Goal: Task Accomplishment & Management: Manage account settings

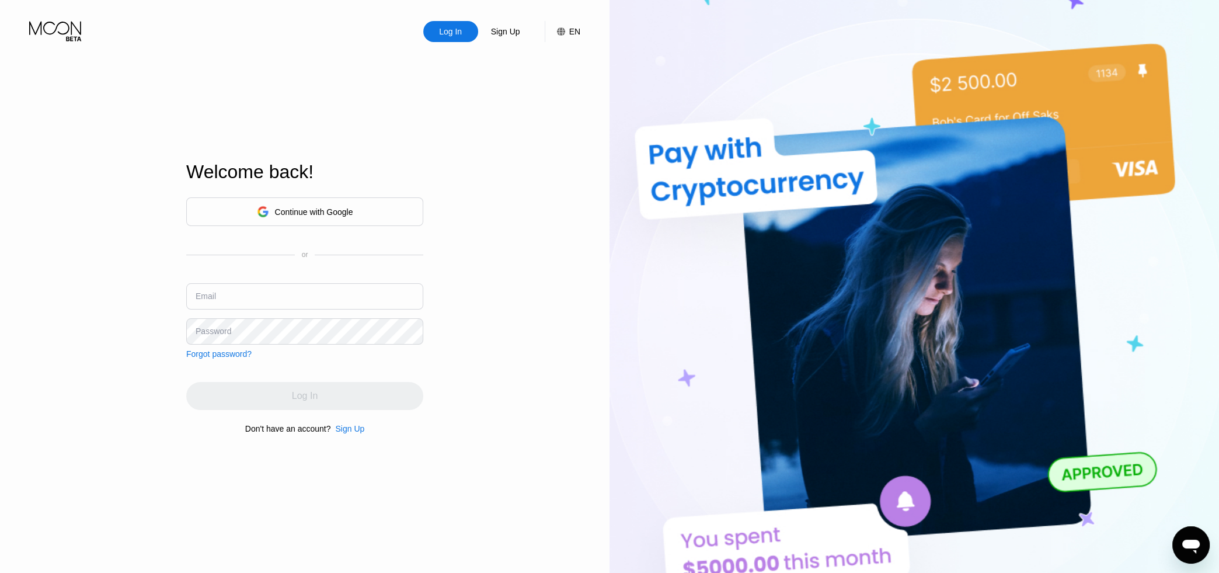
type input "[PERSON_NAME][EMAIL_ADDRESS][DOMAIN_NAME]"
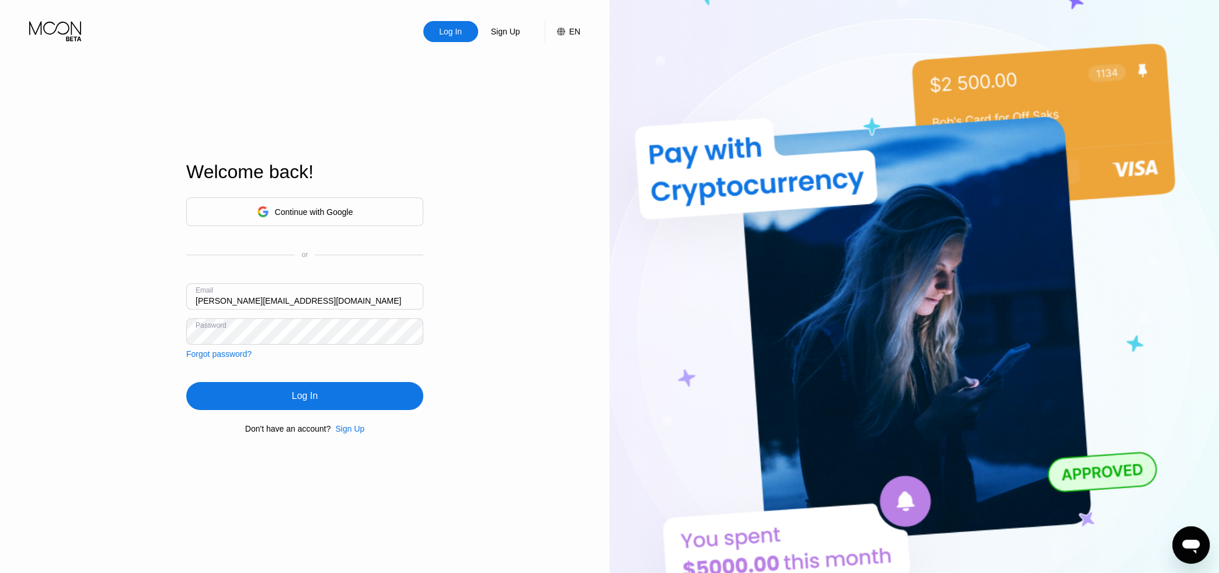
drag, startPoint x: 254, startPoint y: 389, endPoint x: 255, endPoint y: 396, distance: 7.7
click at [253, 389] on div "Log In" at bounding box center [304, 396] width 237 height 28
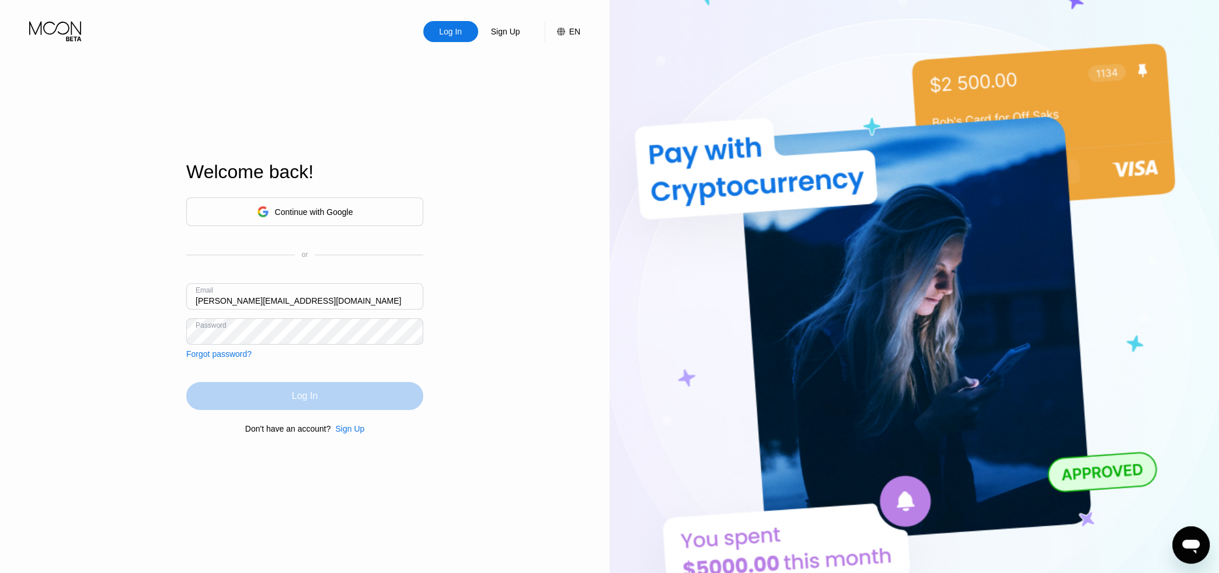
click at [292, 402] on div "Log In" at bounding box center [305, 396] width 26 height 12
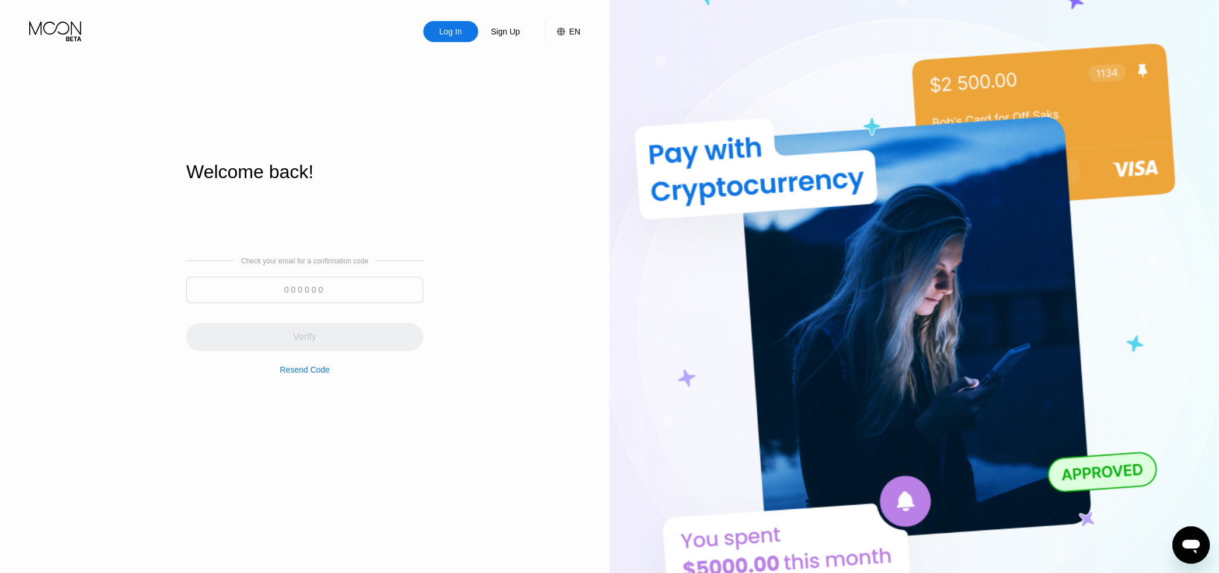
click at [395, 295] on input at bounding box center [304, 290] width 237 height 26
paste input "691728"
type input "691728"
click at [356, 330] on div "Verify" at bounding box center [304, 337] width 237 height 28
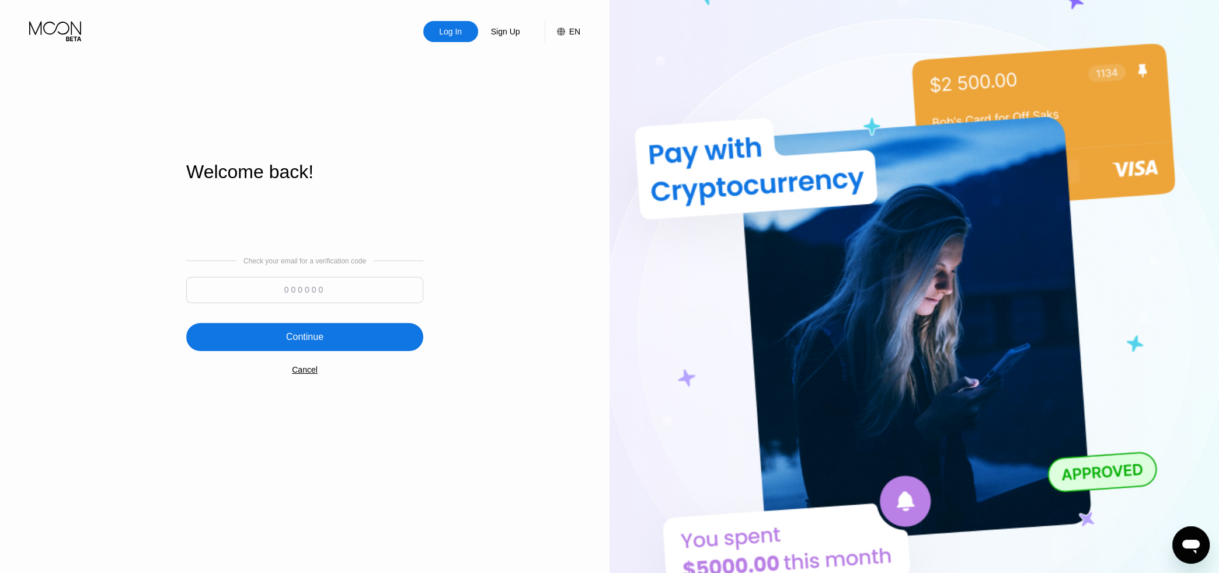
click at [325, 298] on input at bounding box center [304, 290] width 237 height 26
paste input "342529"
type input "342529"
click at [323, 334] on div "Continue" at bounding box center [304, 337] width 237 height 28
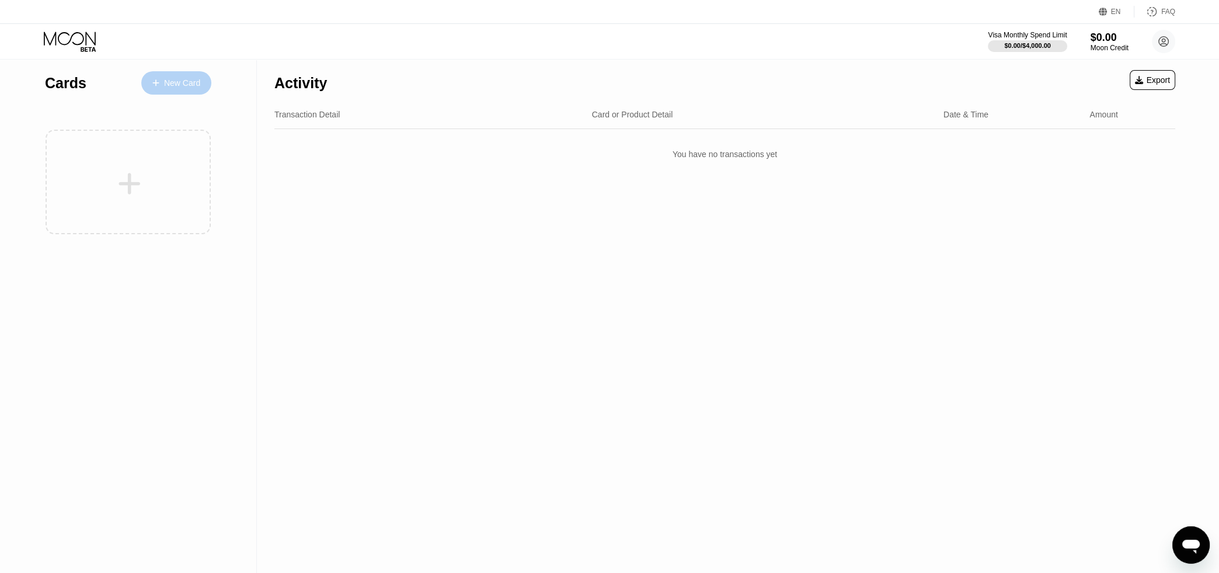
click at [191, 90] on div "New Card" at bounding box center [176, 82] width 70 height 23
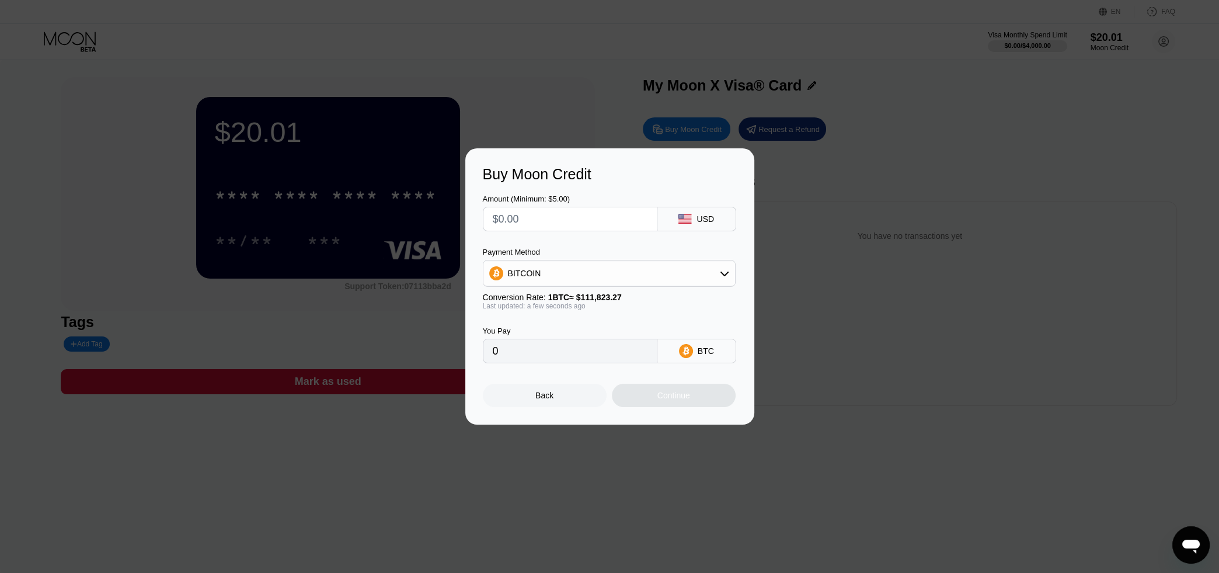
click at [553, 400] on div "Back" at bounding box center [545, 395] width 124 height 23
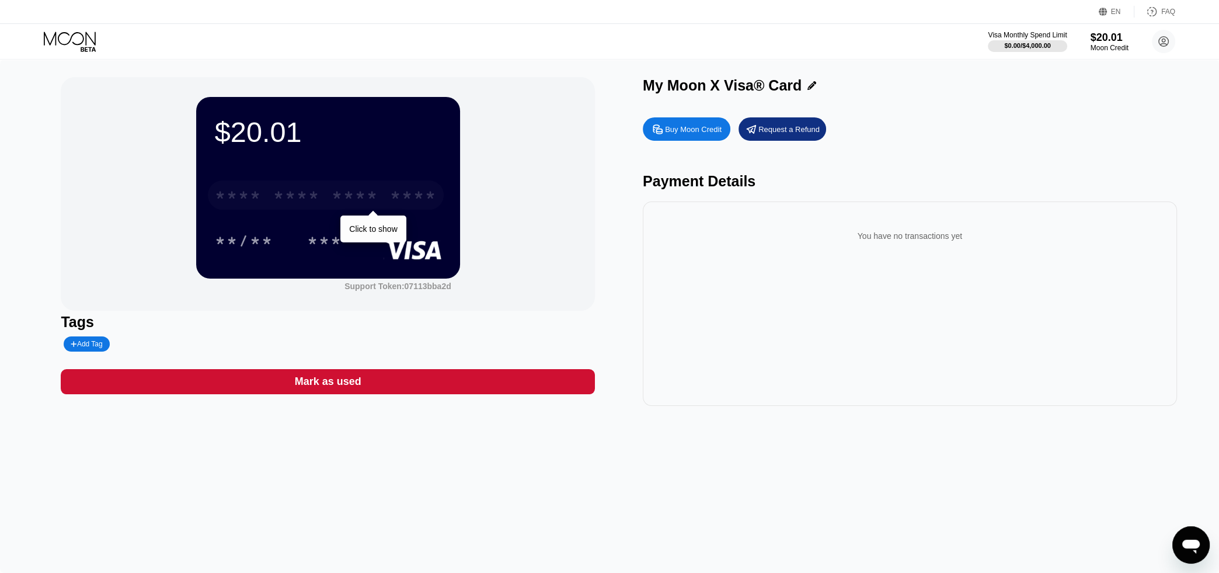
click at [316, 196] on div "* * * *" at bounding box center [296, 196] width 47 height 19
click at [313, 194] on div "* * * *" at bounding box center [296, 196] width 47 height 19
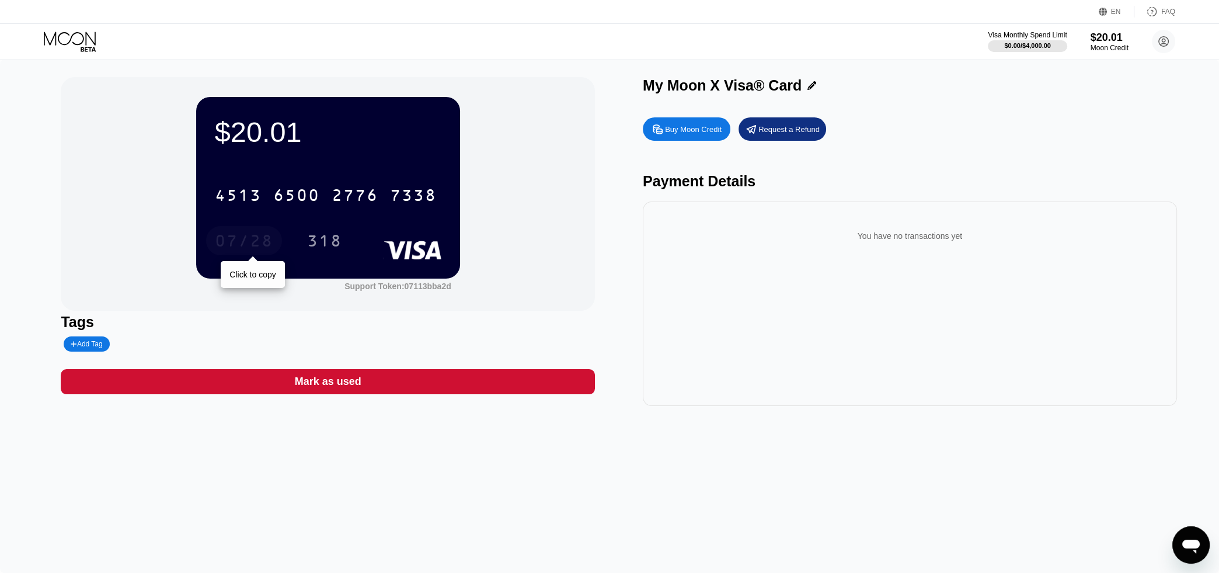
click at [246, 233] on div "07/28" at bounding box center [244, 240] width 76 height 29
click at [325, 245] on div "318" at bounding box center [324, 242] width 35 height 19
